Goal: Transaction & Acquisition: Purchase product/service

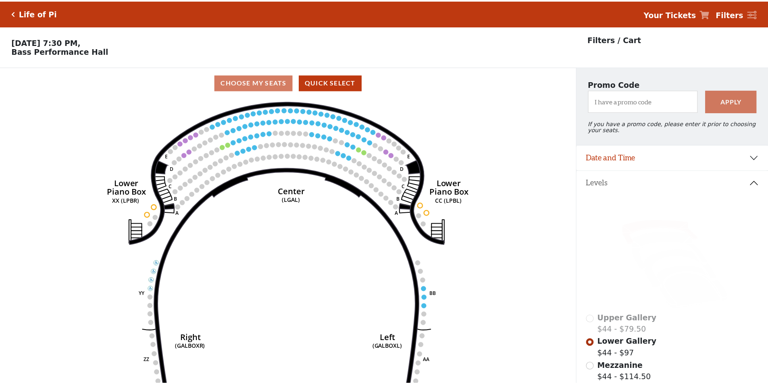
scroll to position [38, 0]
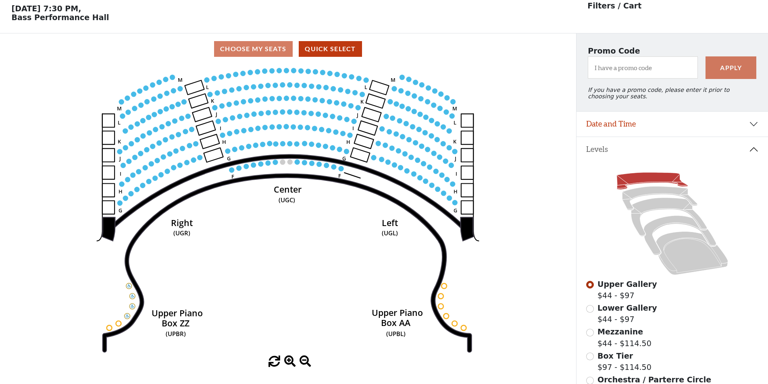
scroll to position [38, 0]
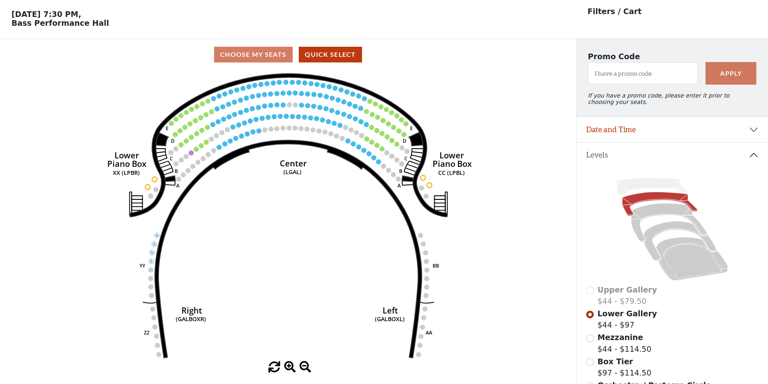
scroll to position [38, 0]
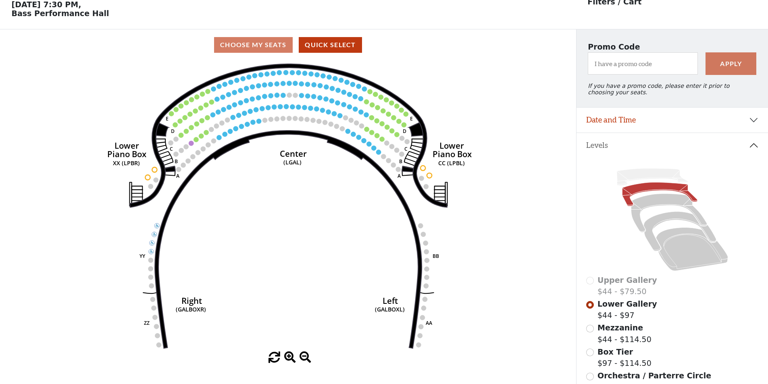
click at [614, 332] on span "Mezzanine" at bounding box center [621, 328] width 46 height 9
